Goal: Task Accomplishment & Management: Use online tool/utility

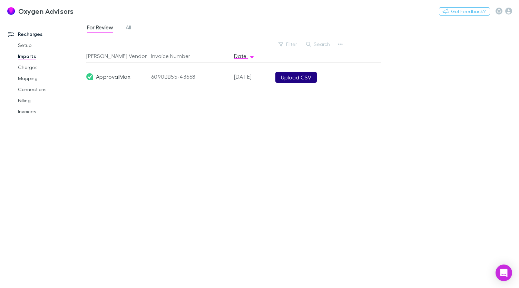
click at [300, 80] on button "Upload CSV" at bounding box center [296, 77] width 41 height 11
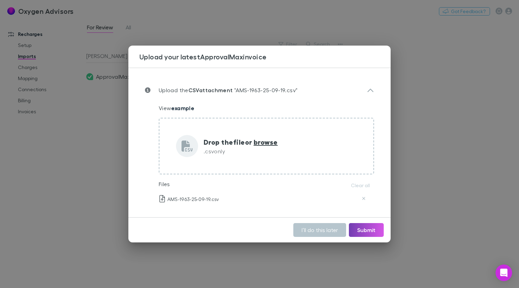
click at [357, 230] on button "Submit" at bounding box center [366, 230] width 35 height 14
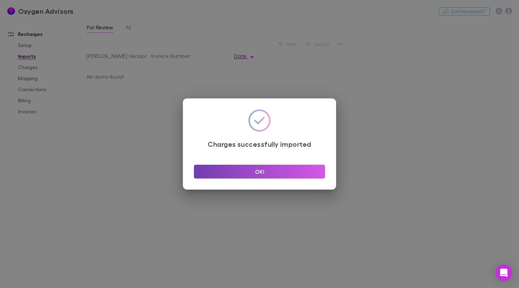
click at [294, 170] on button "OK!" at bounding box center [259, 172] width 131 height 14
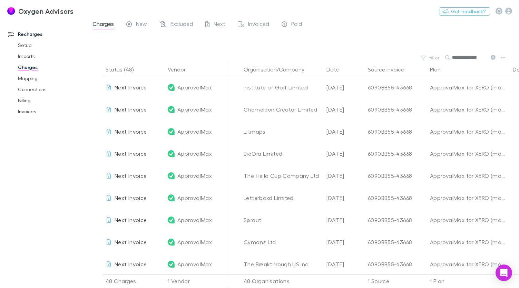
scroll to position [0, 1]
click at [28, 80] on link "Mapping" at bounding box center [50, 78] width 79 height 11
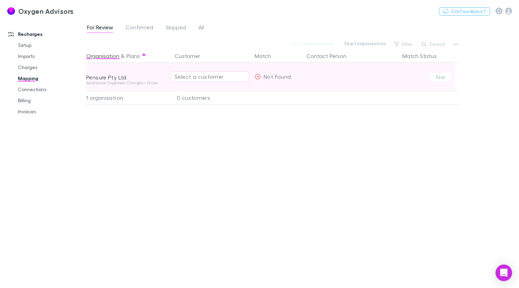
click at [206, 78] on div "Select a customer" at bounding box center [210, 77] width 70 height 8
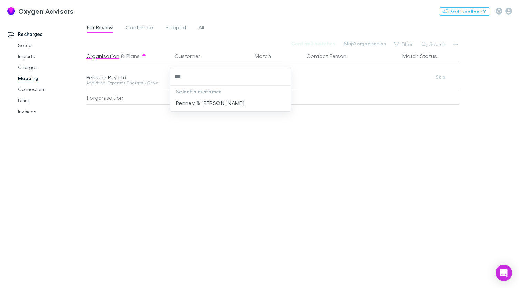
type input "***"
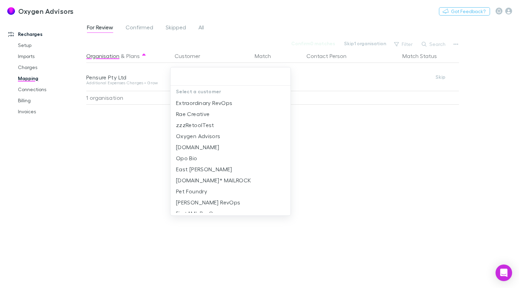
click at [170, 140] on div "Select a customer Extraordinary RevOps Rae Creative zzzRetoolTest Oxygen Adviso…" at bounding box center [259, 144] width 519 height 288
click at [149, 142] on div at bounding box center [259, 144] width 519 height 288
